Goal: Task Accomplishment & Management: Use online tool/utility

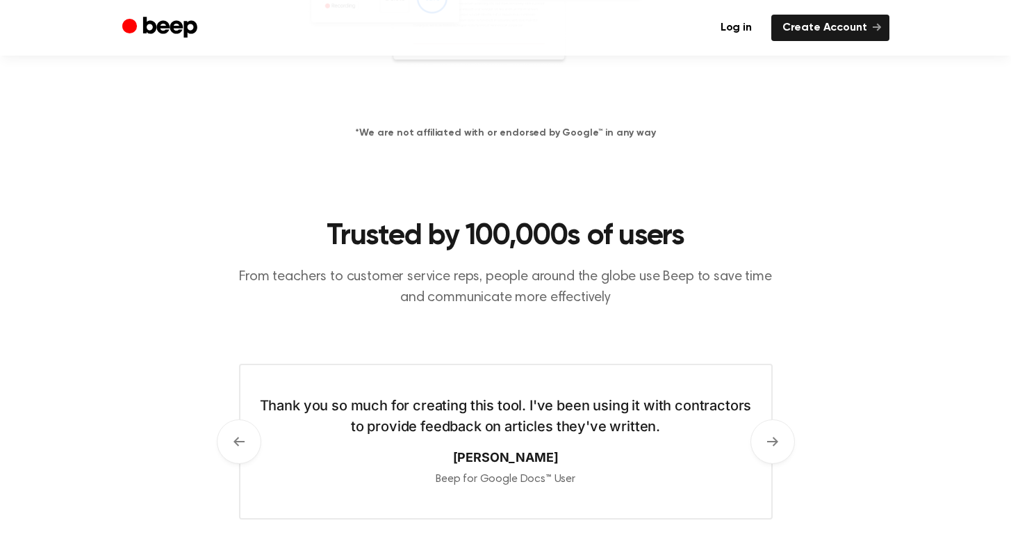
scroll to position [643, 0]
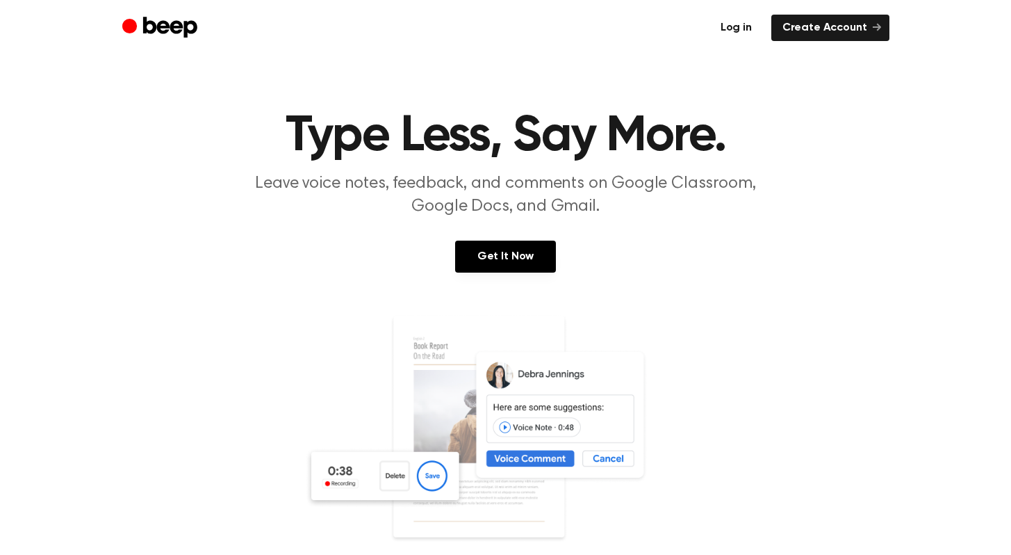
click at [759, 25] on link "Log in" at bounding box center [736, 28] width 54 height 26
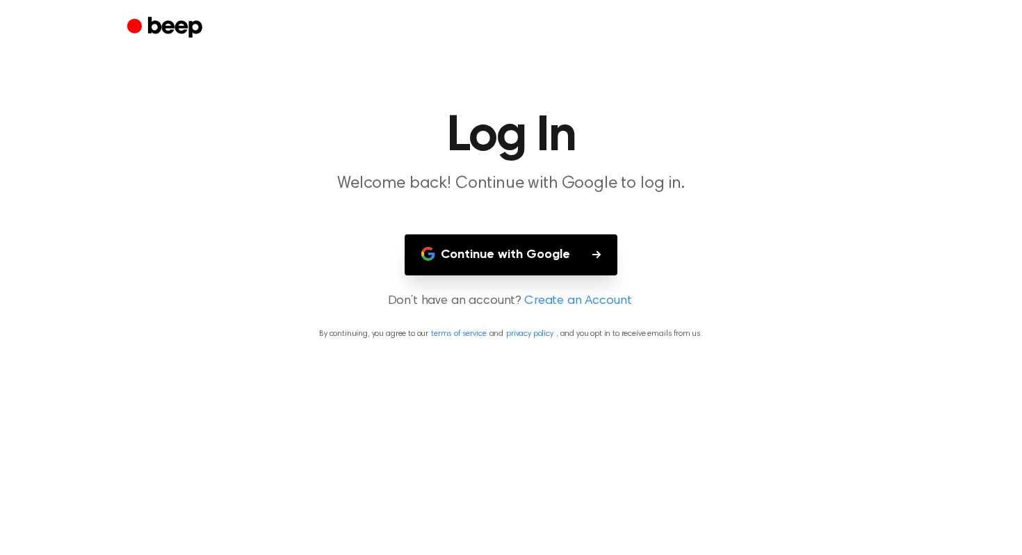
click at [493, 263] on button "Continue with Google" at bounding box center [510, 254] width 213 height 41
click at [498, 255] on button "Continue with Google" at bounding box center [510, 254] width 213 height 41
click at [482, 253] on button "Continue with Google" at bounding box center [510, 254] width 213 height 41
click at [510, 256] on button "Continue with Google" at bounding box center [510, 254] width 213 height 41
click at [548, 254] on button "Continue with Google" at bounding box center [510, 254] width 213 height 41
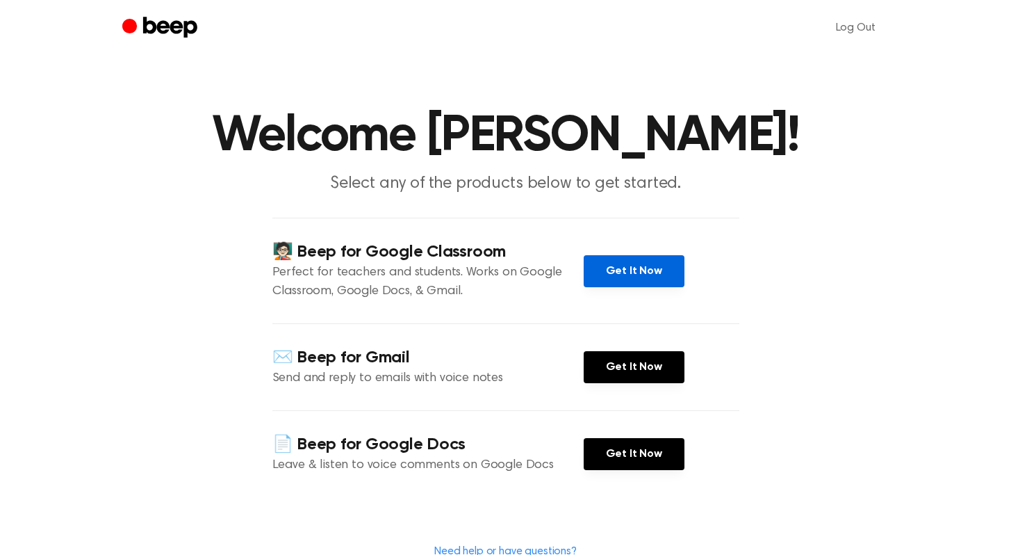
click at [650, 279] on link "Get It Now" at bounding box center [634, 271] width 101 height 32
